Goal: Navigation & Orientation: Find specific page/section

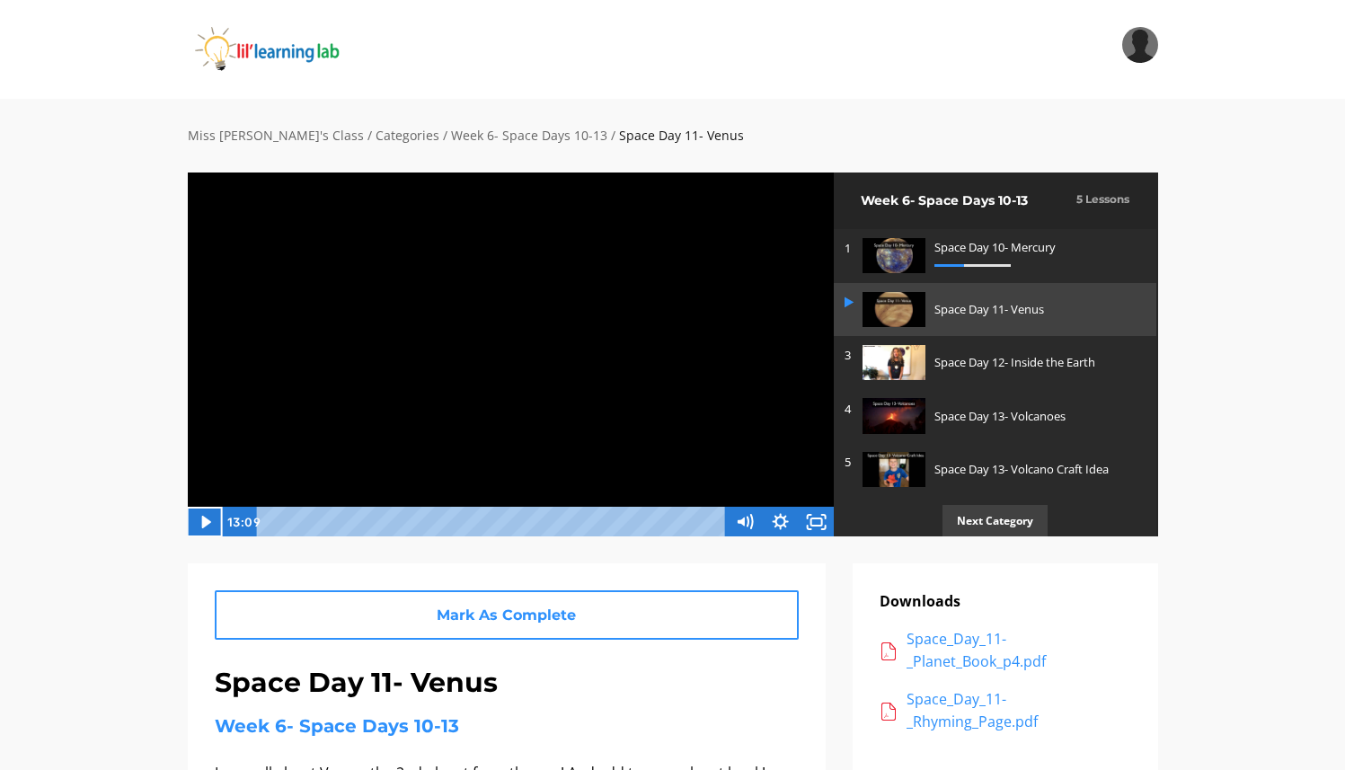
scroll to position [1, 0]
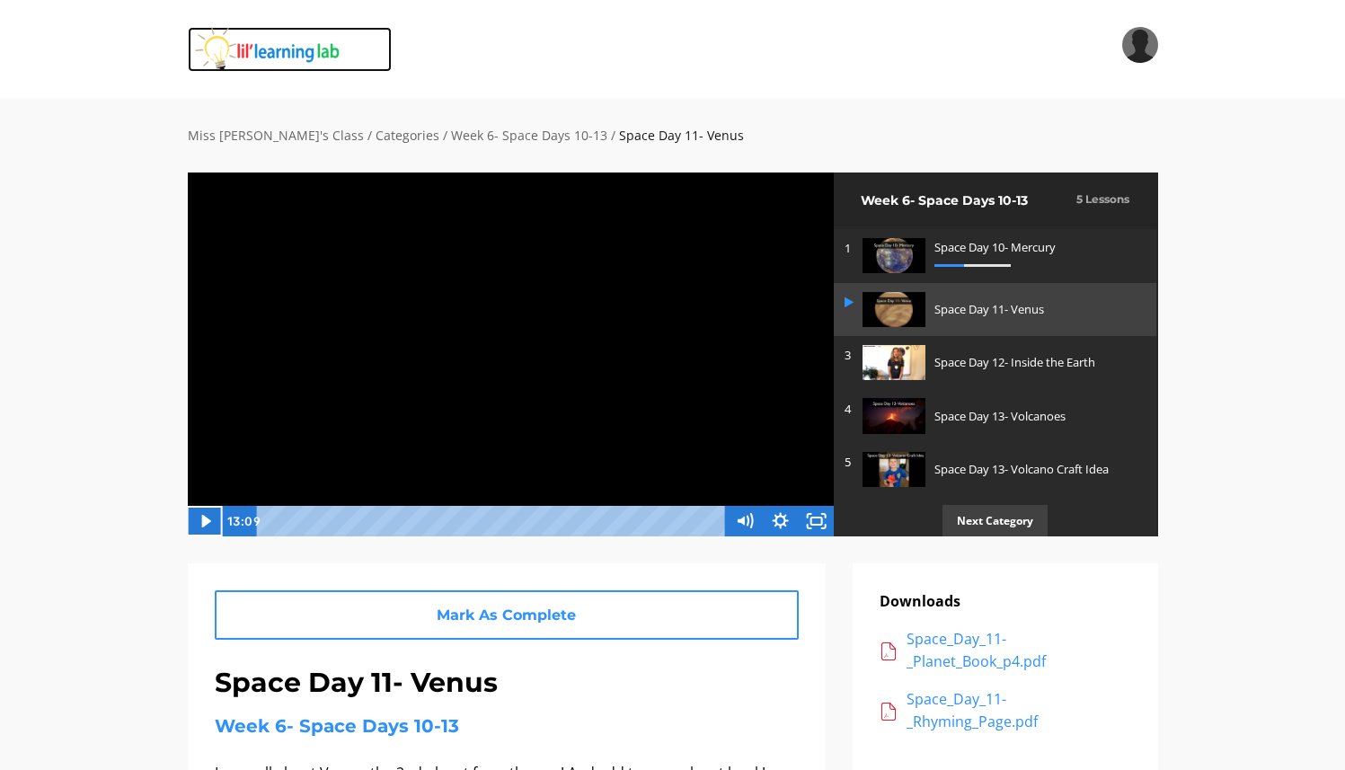
click at [265, 51] on img at bounding box center [290, 49] width 205 height 45
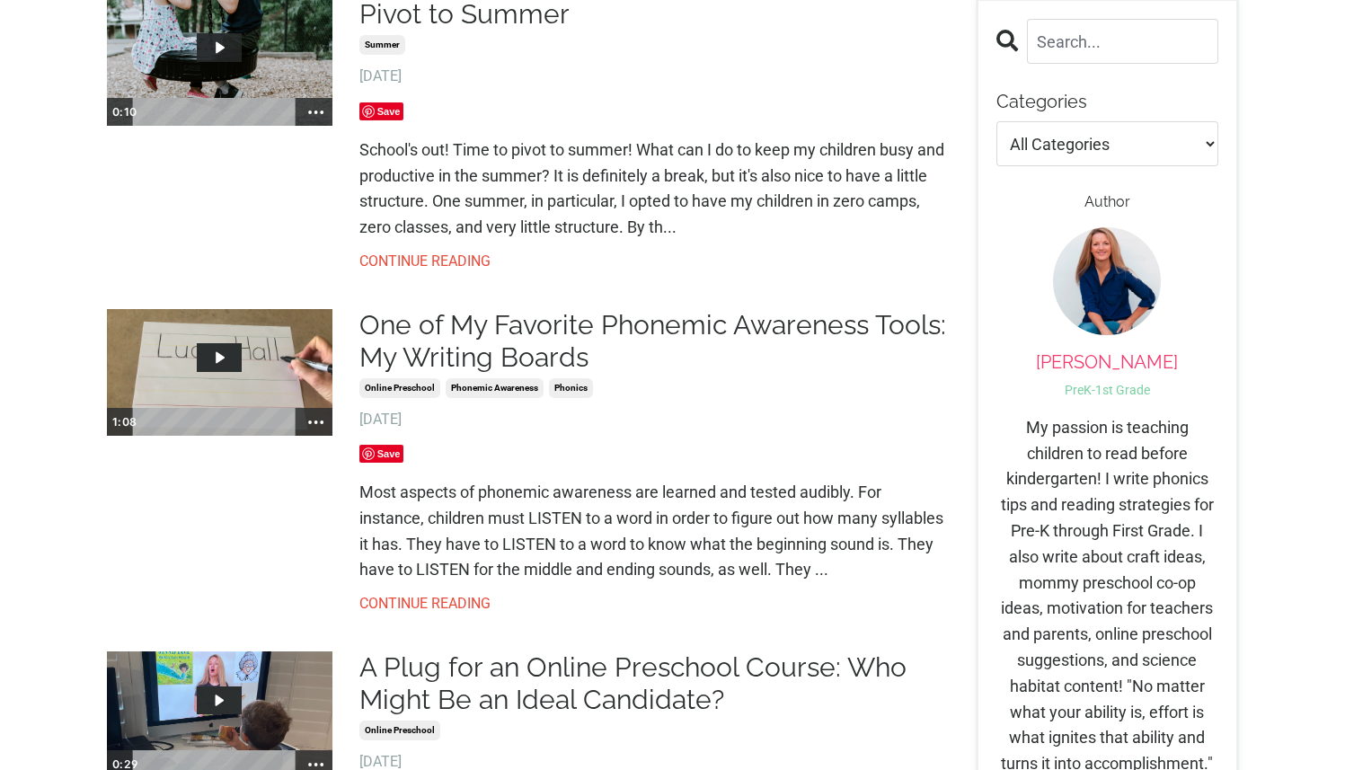
scroll to position [192, 0]
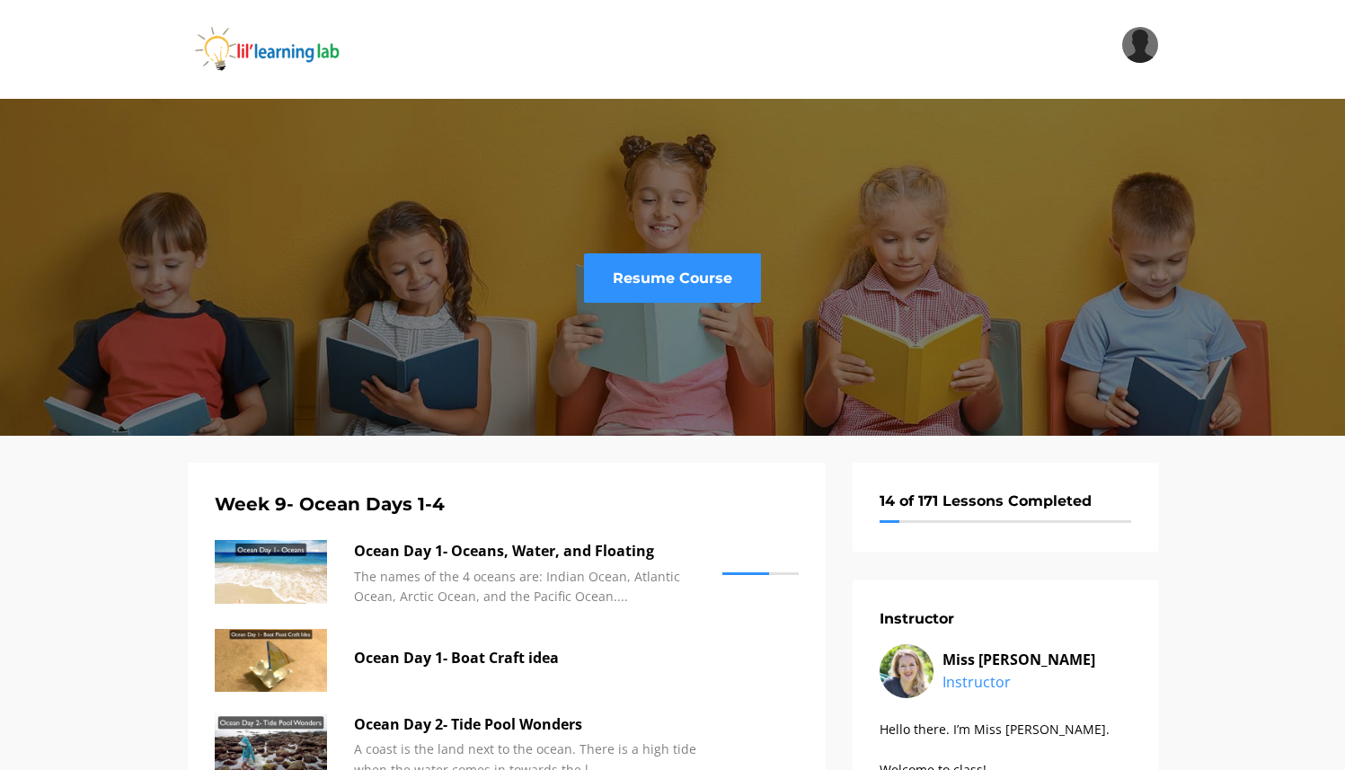
click at [1139, 36] on img at bounding box center [1140, 45] width 36 height 36
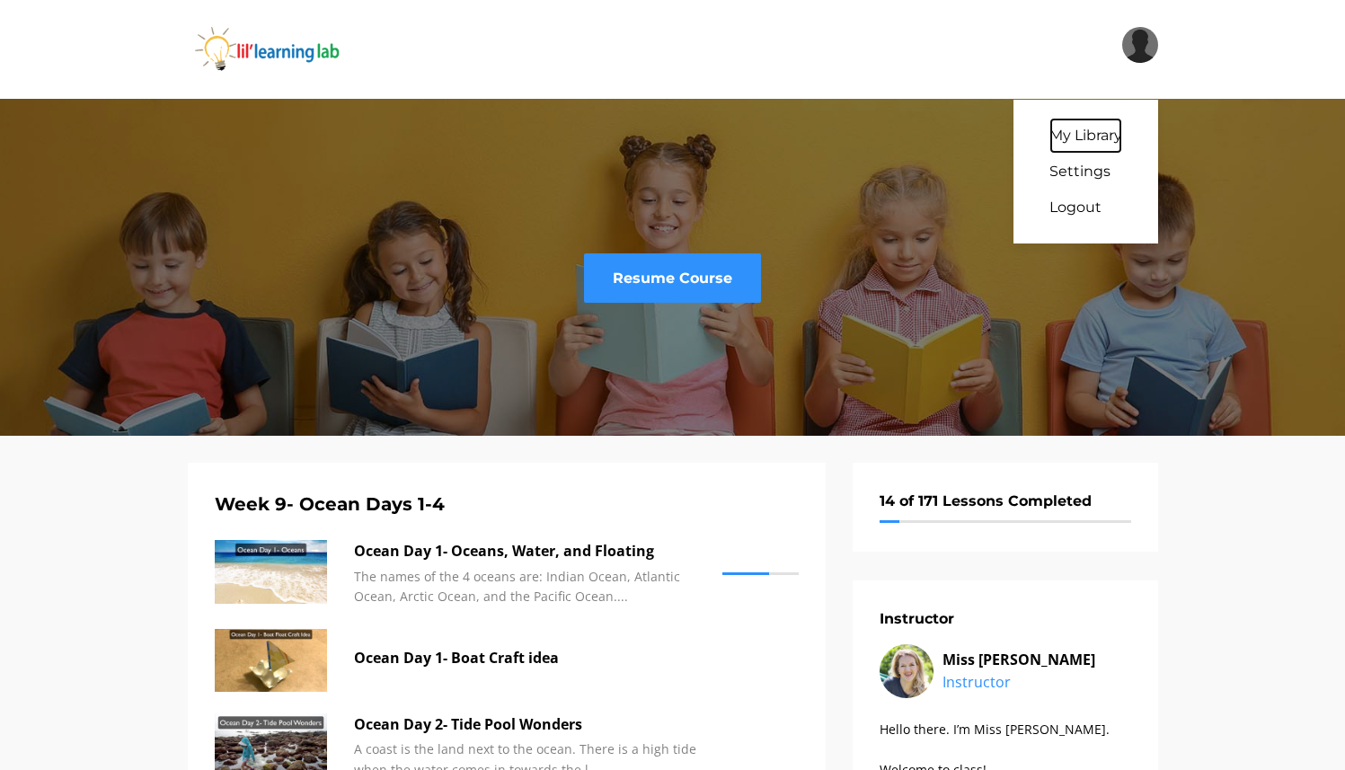
click at [1066, 137] on link "My Library" at bounding box center [1086, 136] width 73 height 36
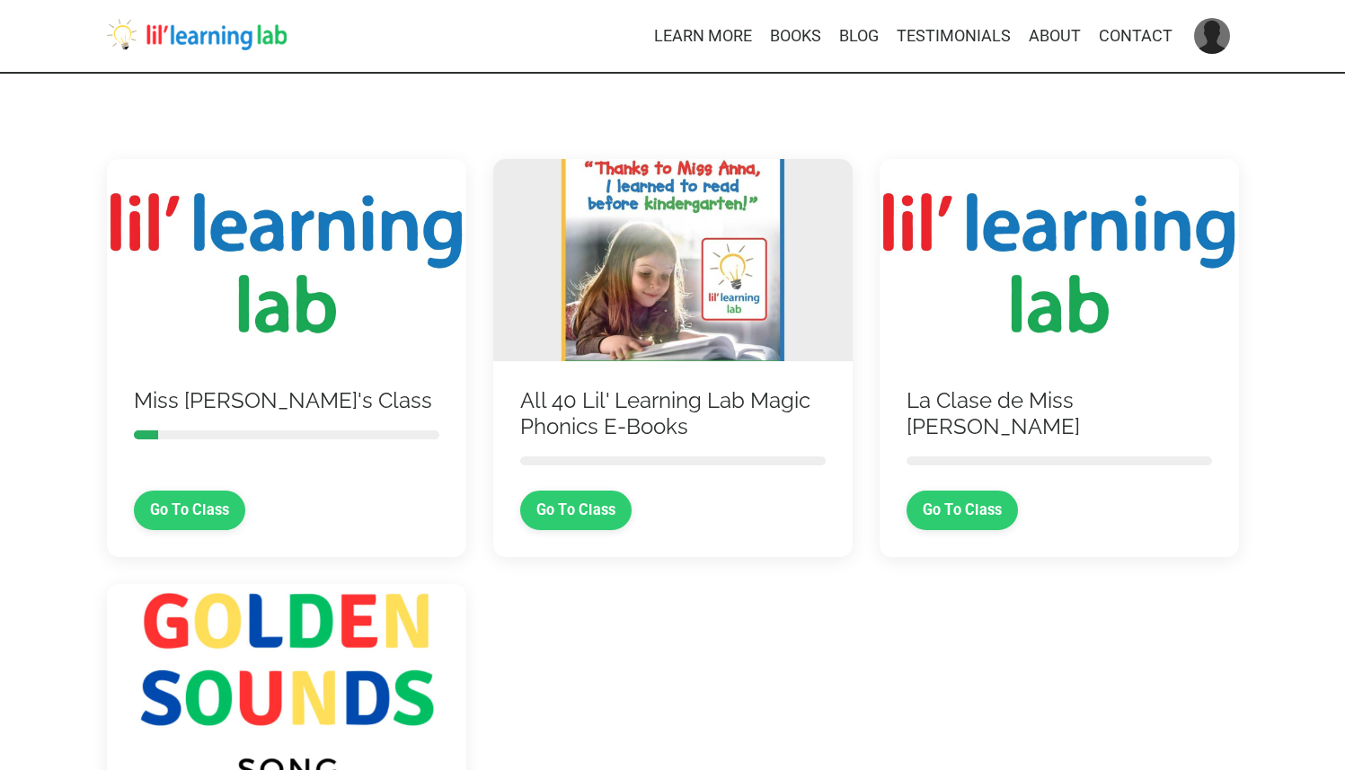
click at [182, 30] on img at bounding box center [197, 35] width 180 height 32
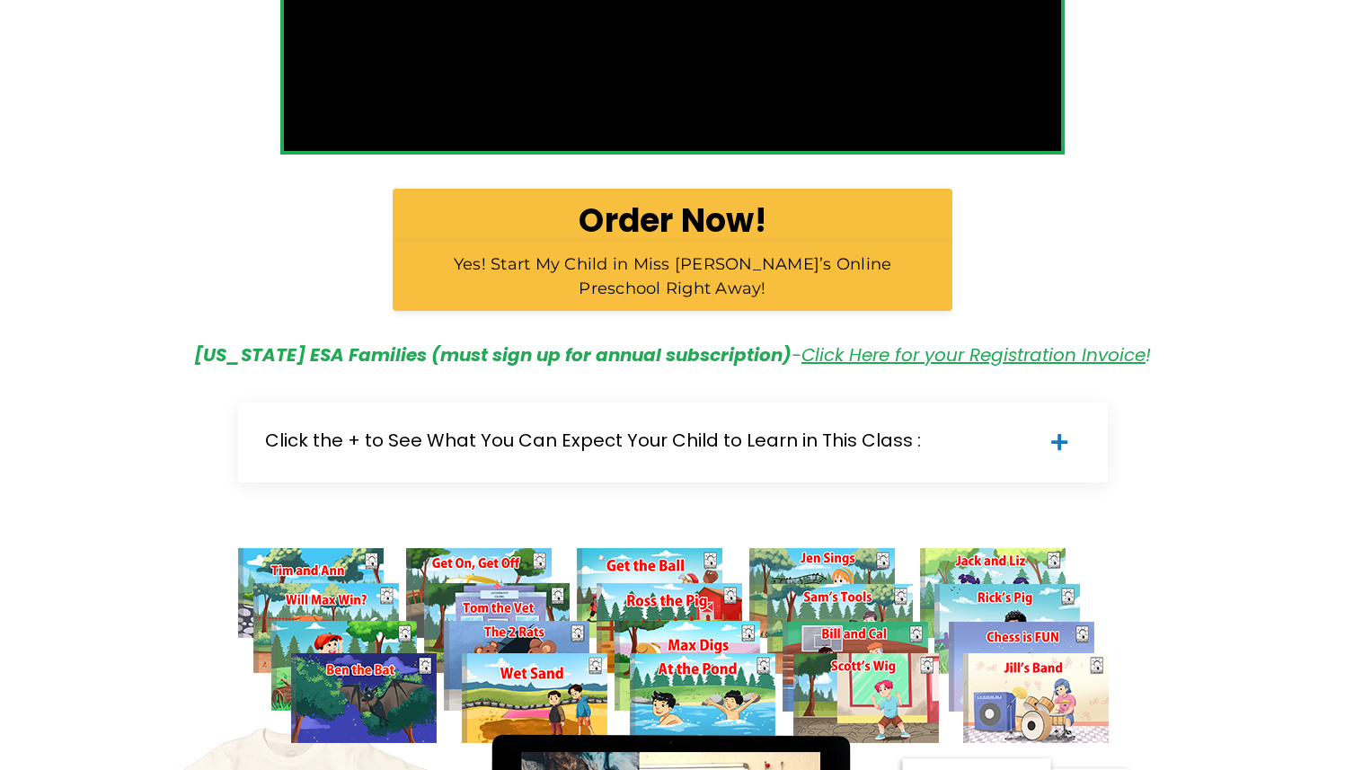
scroll to position [851, 0]
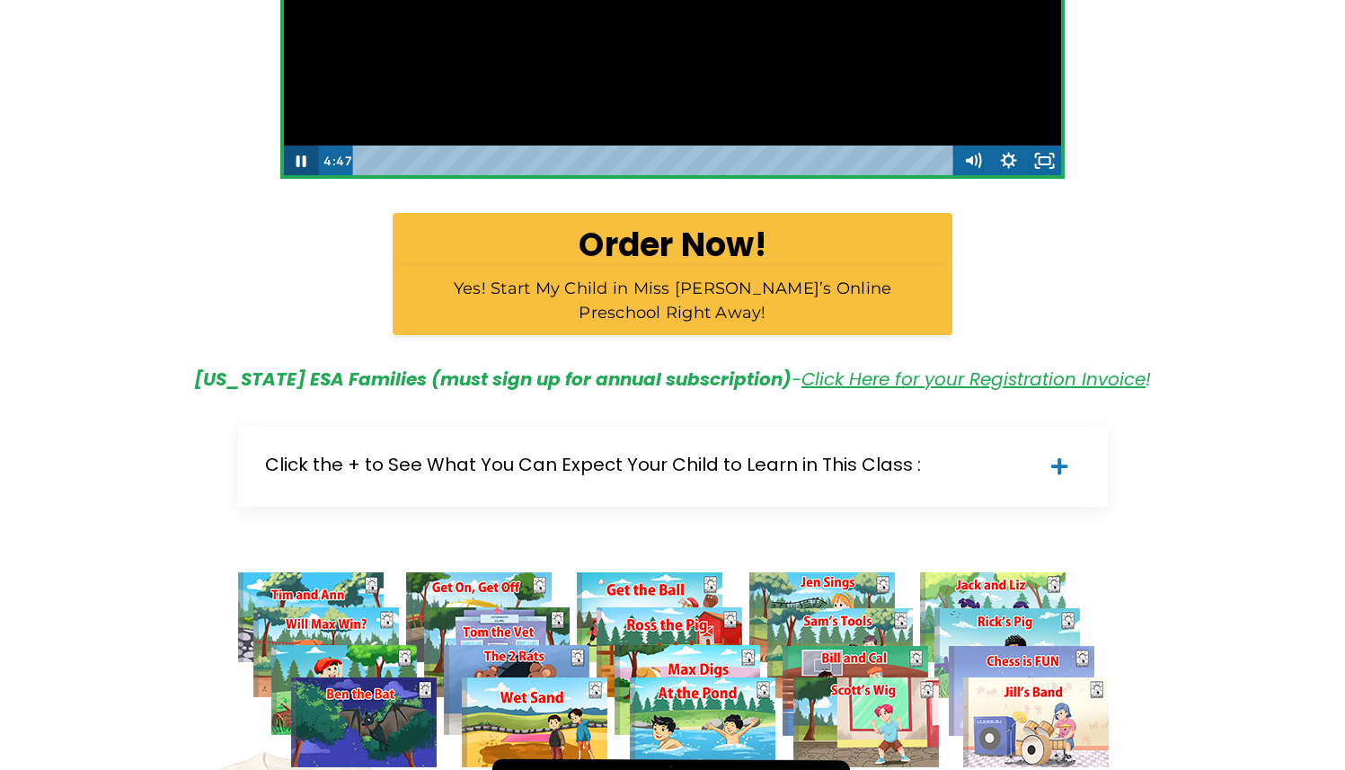
click at [300, 155] on icon "Pause" at bounding box center [301, 161] width 36 height 31
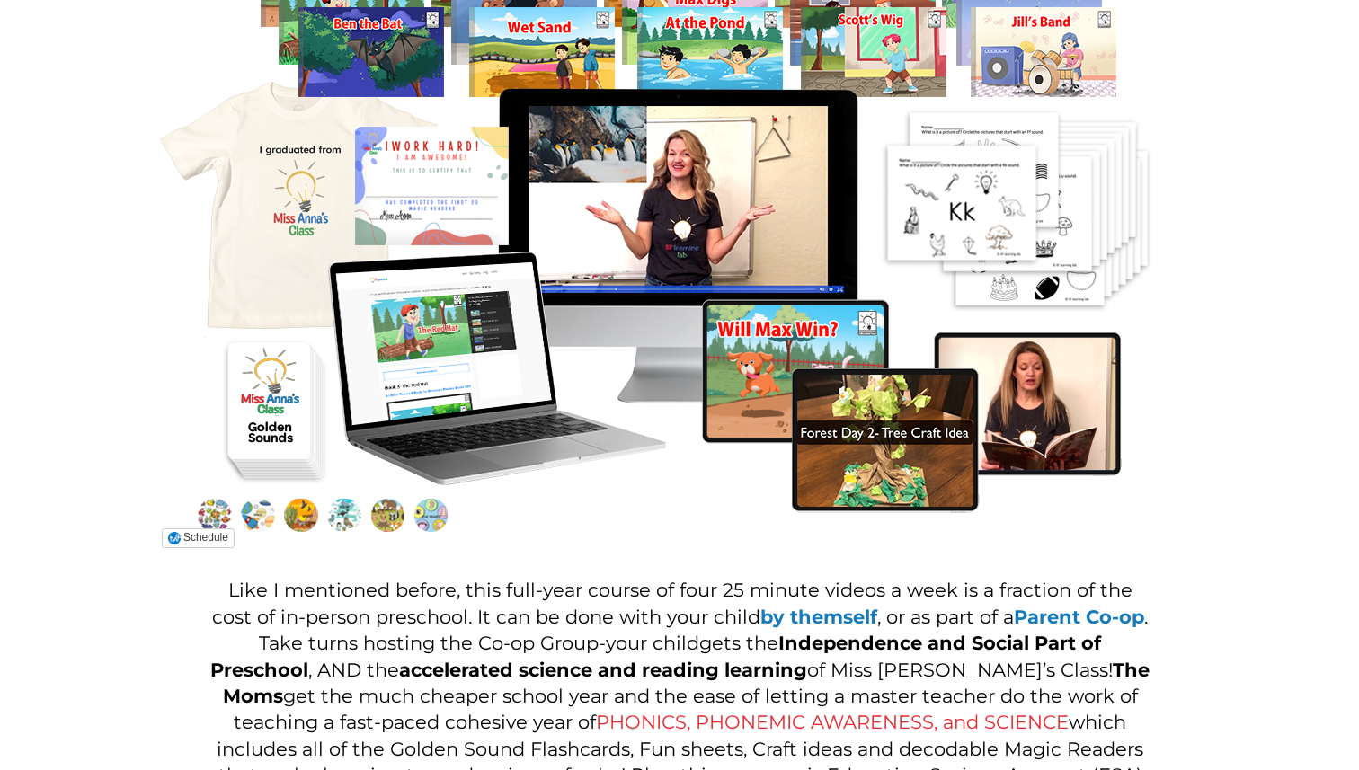
scroll to position [1504, 0]
